Goal: Navigation & Orientation: Find specific page/section

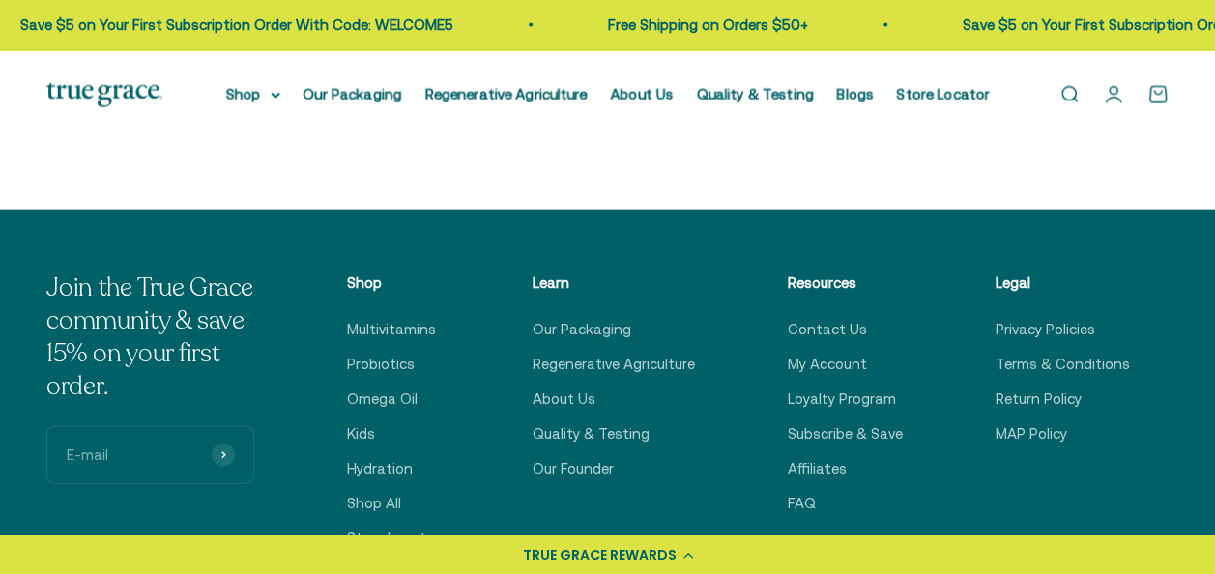
scroll to position [5760, 0]
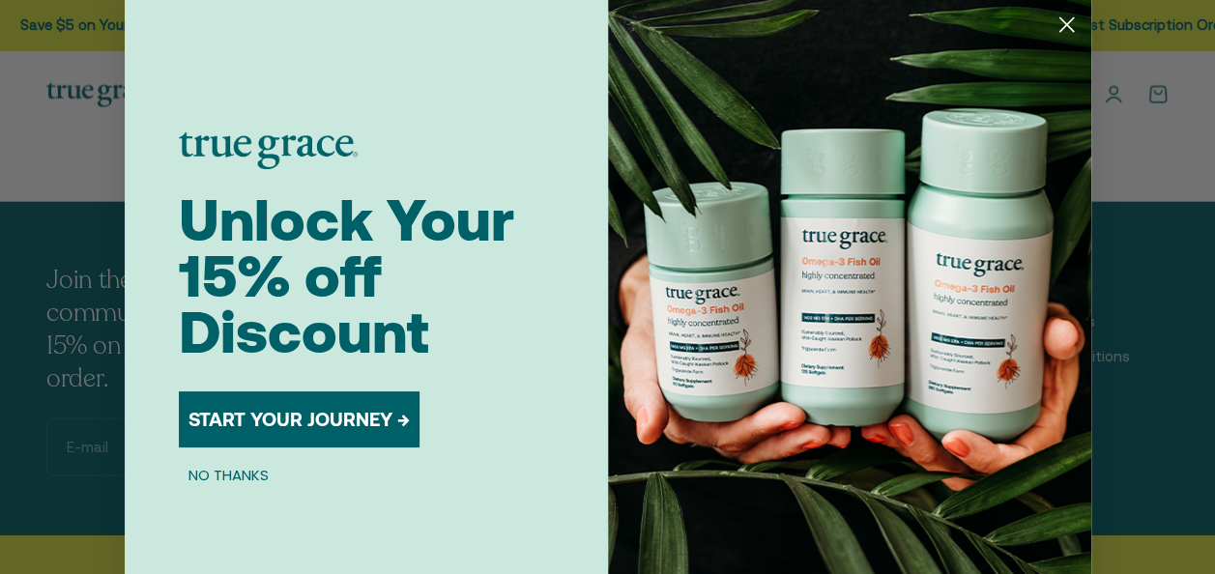
click at [1050, 33] on circle "Close dialog" at bounding box center [1065, 25] width 32 height 32
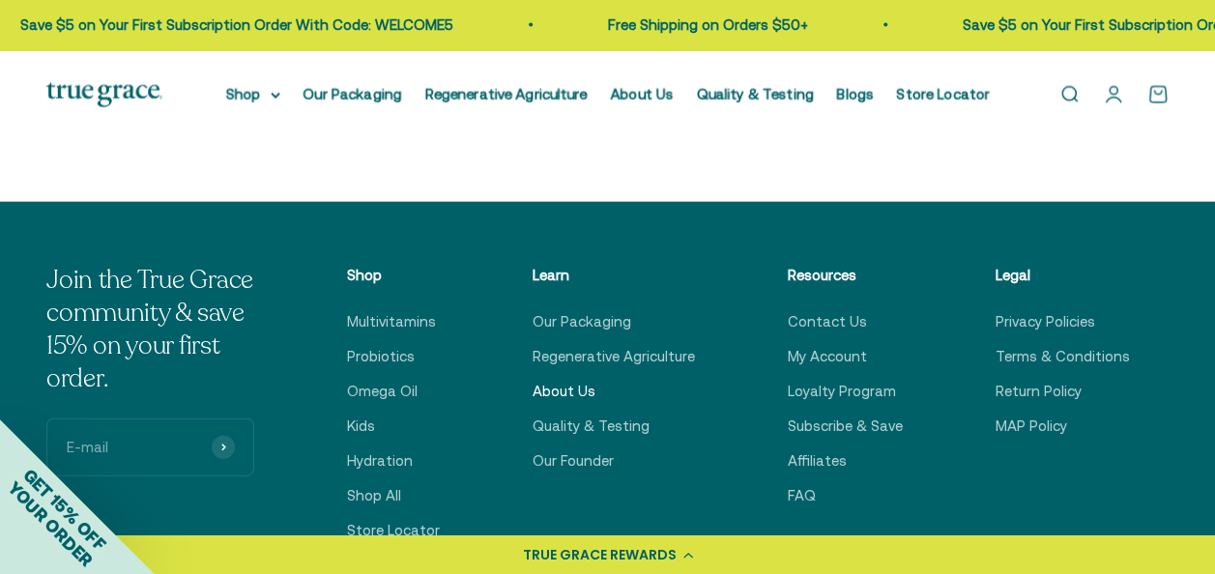
click at [580, 400] on link "About Us" at bounding box center [563, 391] width 63 height 23
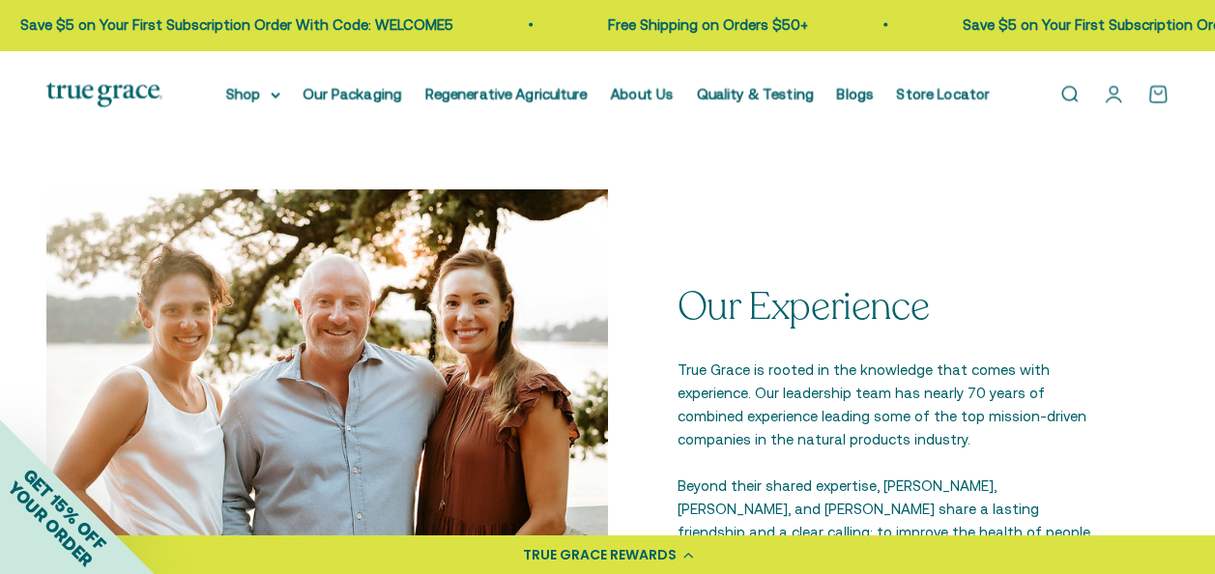
scroll to position [4334, 0]
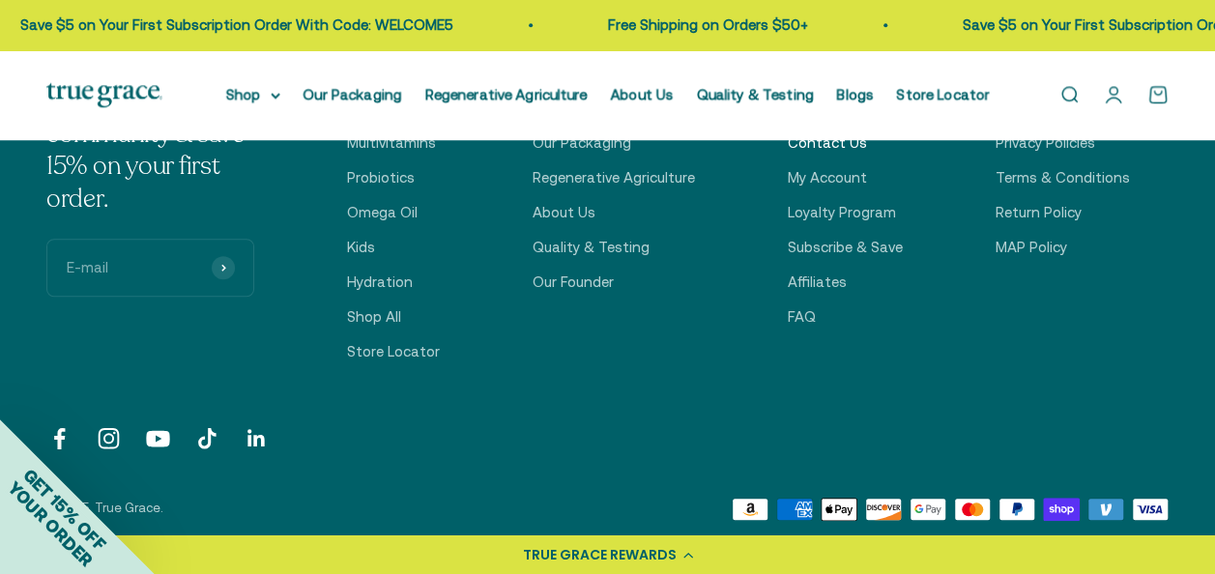
click at [834, 145] on link "Contact Us" at bounding box center [826, 142] width 79 height 23
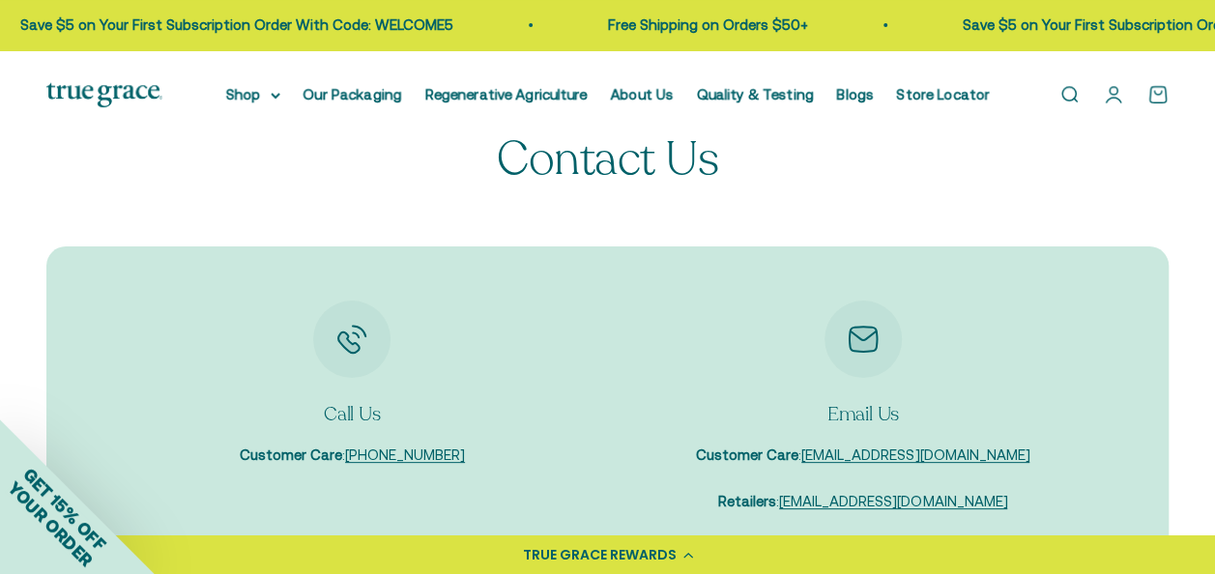
scroll to position [274, 0]
